Goal: Information Seeking & Learning: Find specific page/section

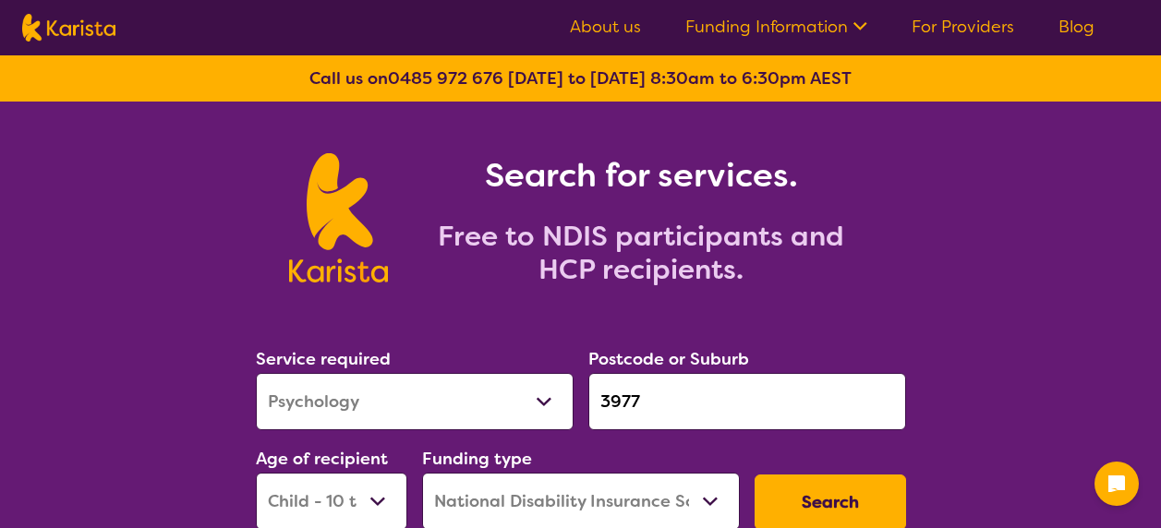
select select "Psychology"
select select "CH"
select select "NDIS"
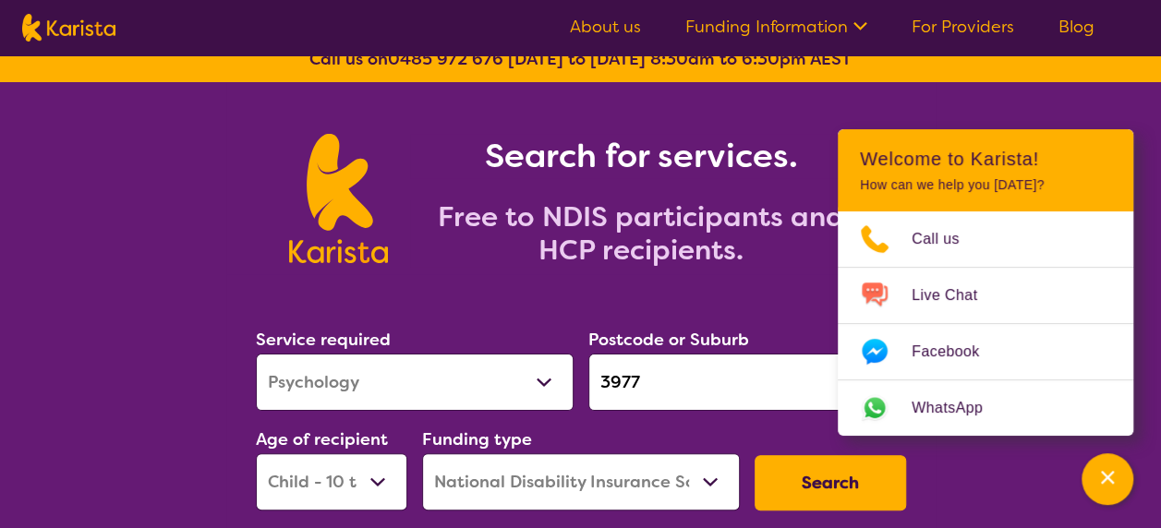
scroll to position [20, 0]
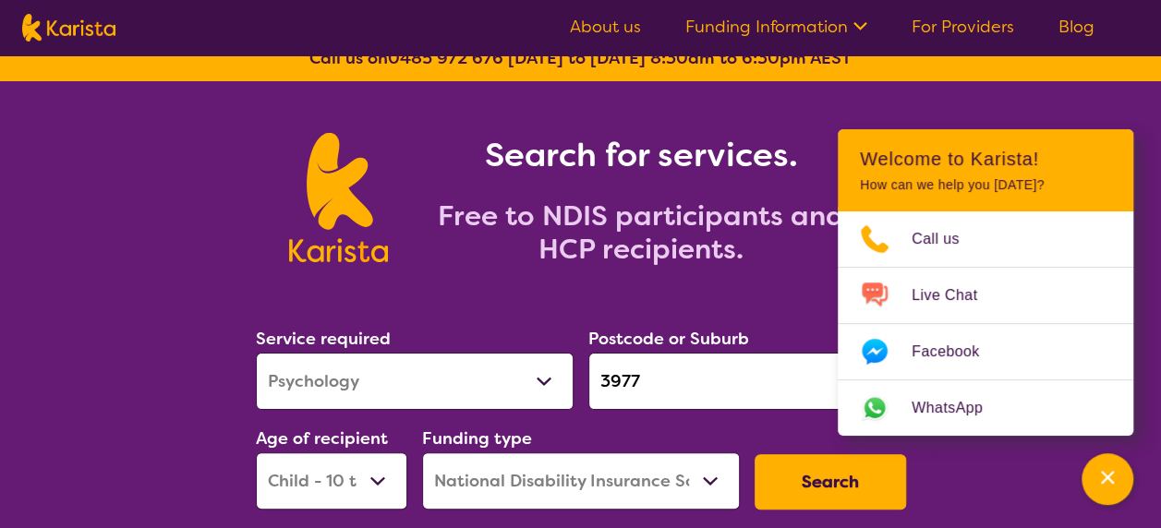
drag, startPoint x: 670, startPoint y: 393, endPoint x: 562, endPoint y: 367, distance: 110.4
click at [562, 367] on div "Service required Allied Health Assistant Assessment ([MEDICAL_DATA] or [MEDICAL…" at bounding box center [580, 417] width 665 height 199
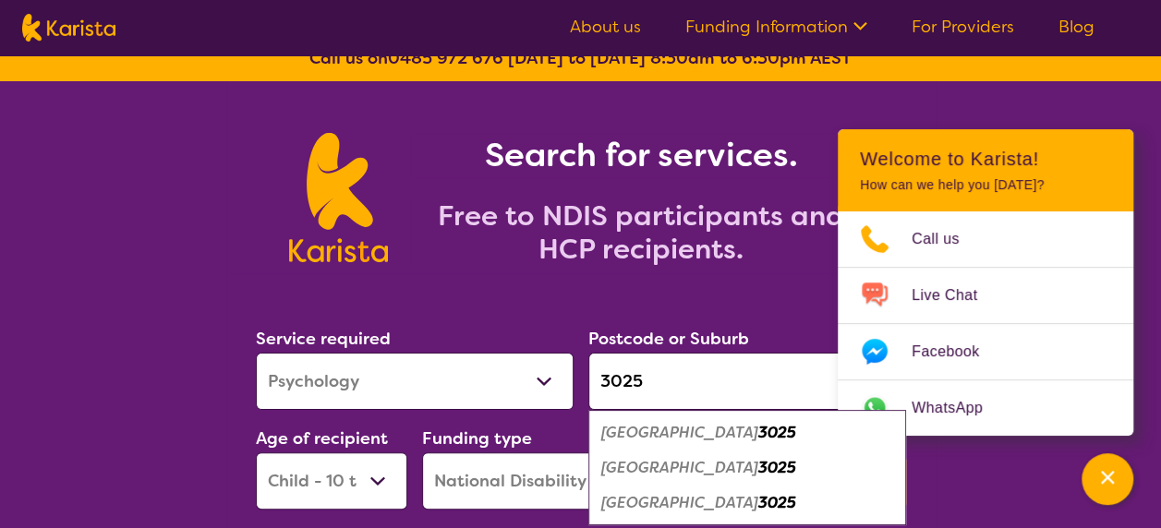
type input "3025"
click at [676, 498] on em "[GEOGRAPHIC_DATA]" at bounding box center [679, 502] width 157 height 19
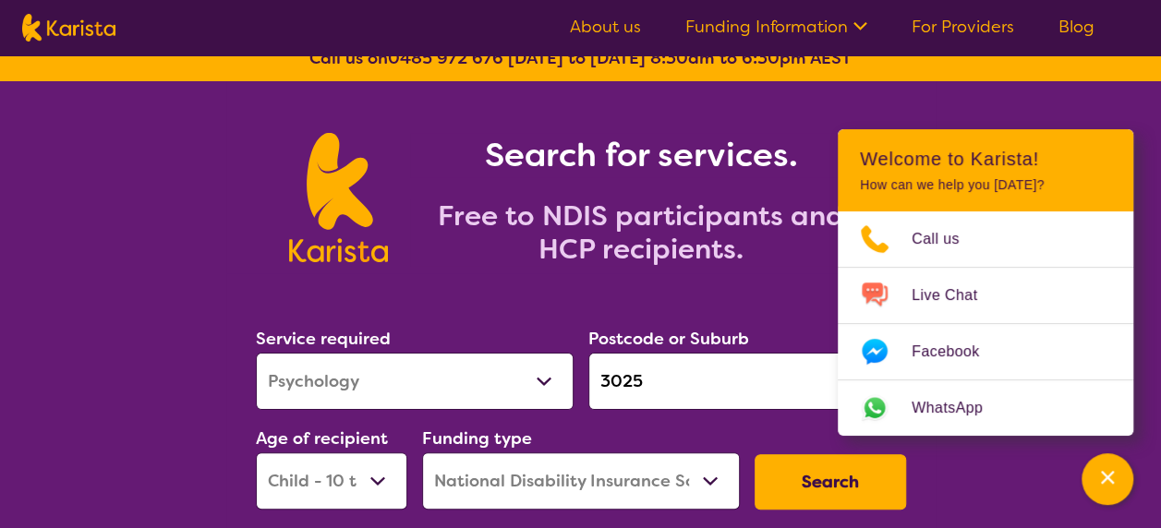
click at [485, 390] on select "Allied Health Assistant Assessment ([MEDICAL_DATA] or [MEDICAL_DATA]) Behaviour…" at bounding box center [415, 381] width 318 height 57
select select "[MEDICAL_DATA]"
click at [256, 353] on select "Allied Health Assistant Assessment ([MEDICAL_DATA] or [MEDICAL_DATA]) Behaviour…" at bounding box center [415, 381] width 318 height 57
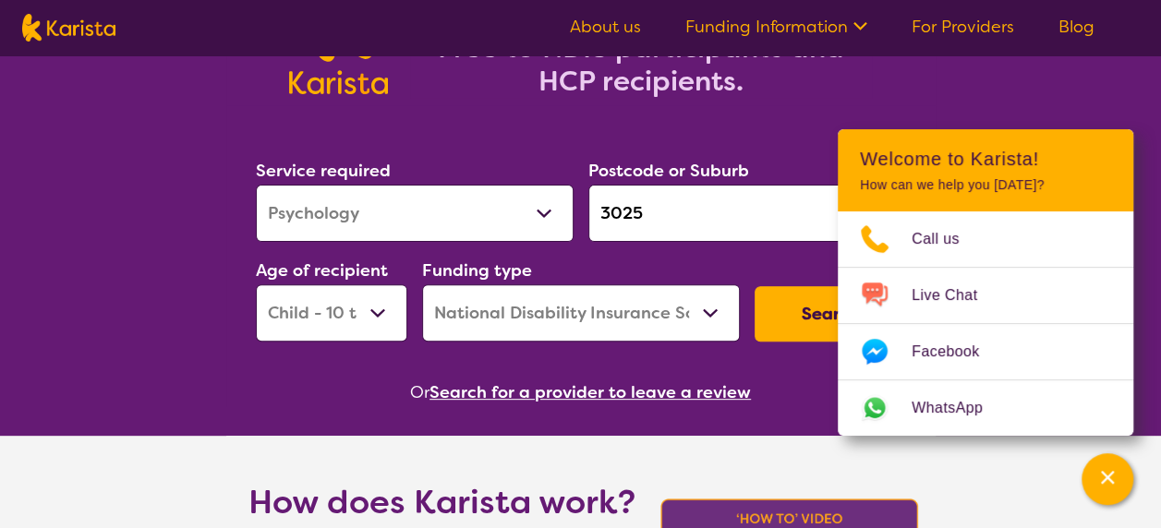
scroll to position [199, 0]
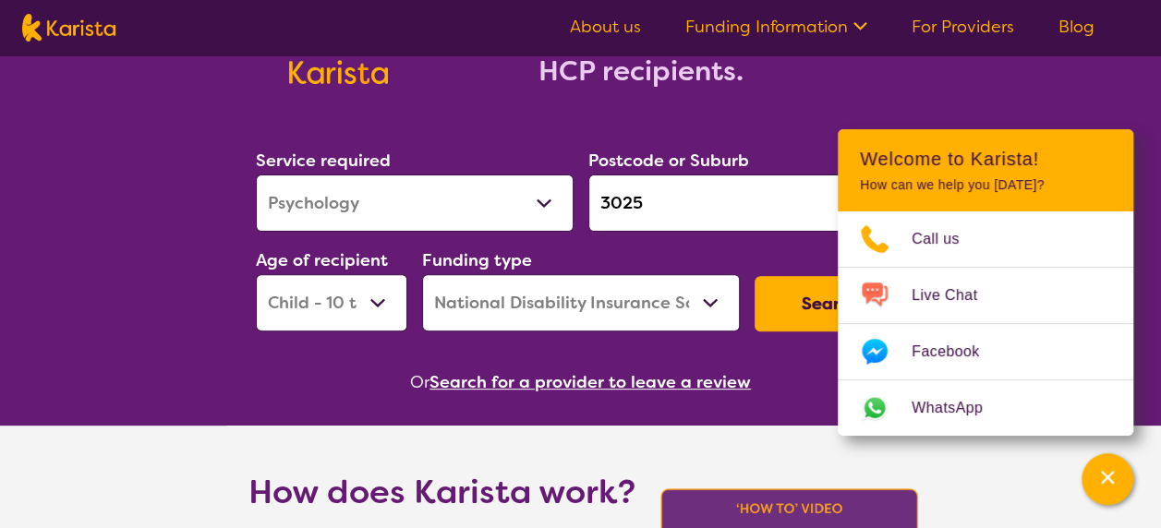
click at [381, 299] on select "Early Childhood - 0 to 9 Child - 10 to 11 Adolescent - 12 to 17 Adult - 18 to 6…" at bounding box center [331, 302] width 151 height 57
select select "AD"
click at [256, 274] on select "Early Childhood - 0 to 9 Child - 10 to 11 Adolescent - 12 to 17 Adult - 18 to 6…" at bounding box center [331, 302] width 151 height 57
click at [793, 308] on button "Search" at bounding box center [830, 303] width 151 height 55
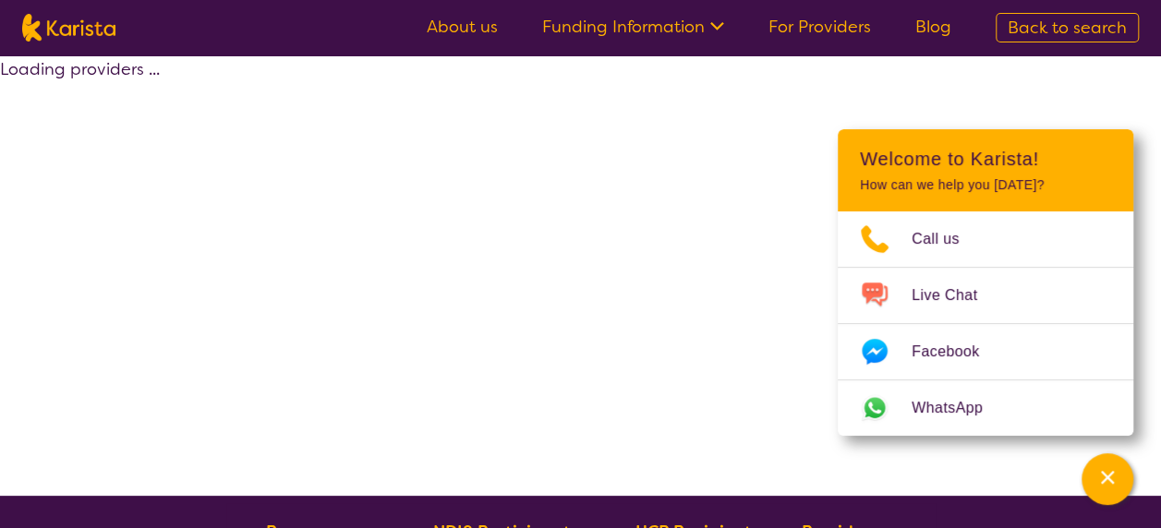
select select "by_score"
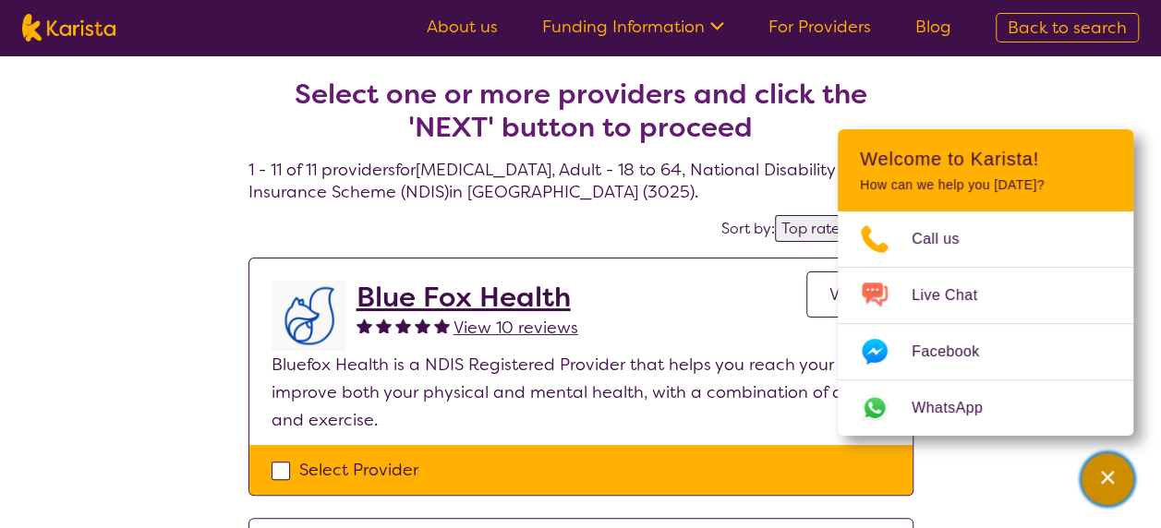
click at [1105, 473] on icon "Channel Menu" at bounding box center [1107, 477] width 18 height 18
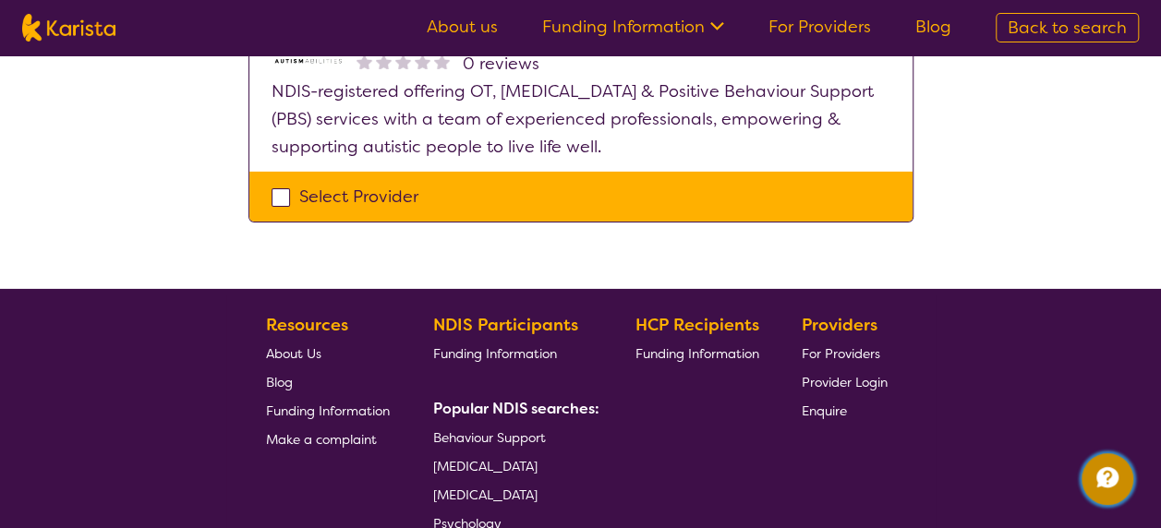
scroll to position [2884, 0]
